Goal: Navigation & Orientation: Go to known website

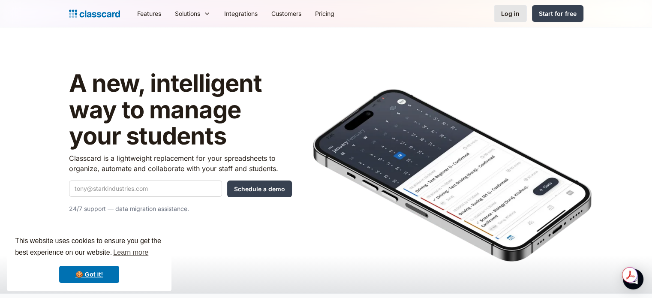
click at [501, 17] on link "Log in" at bounding box center [510, 14] width 33 height 18
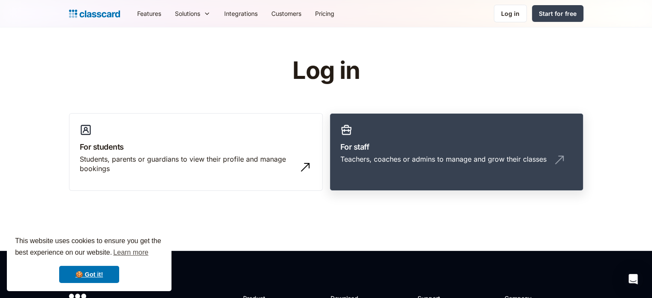
click at [374, 134] on link "For staff Teachers, coaches or admins to manage and grow their classes" at bounding box center [456, 152] width 254 height 78
